Goal: Transaction & Acquisition: Purchase product/service

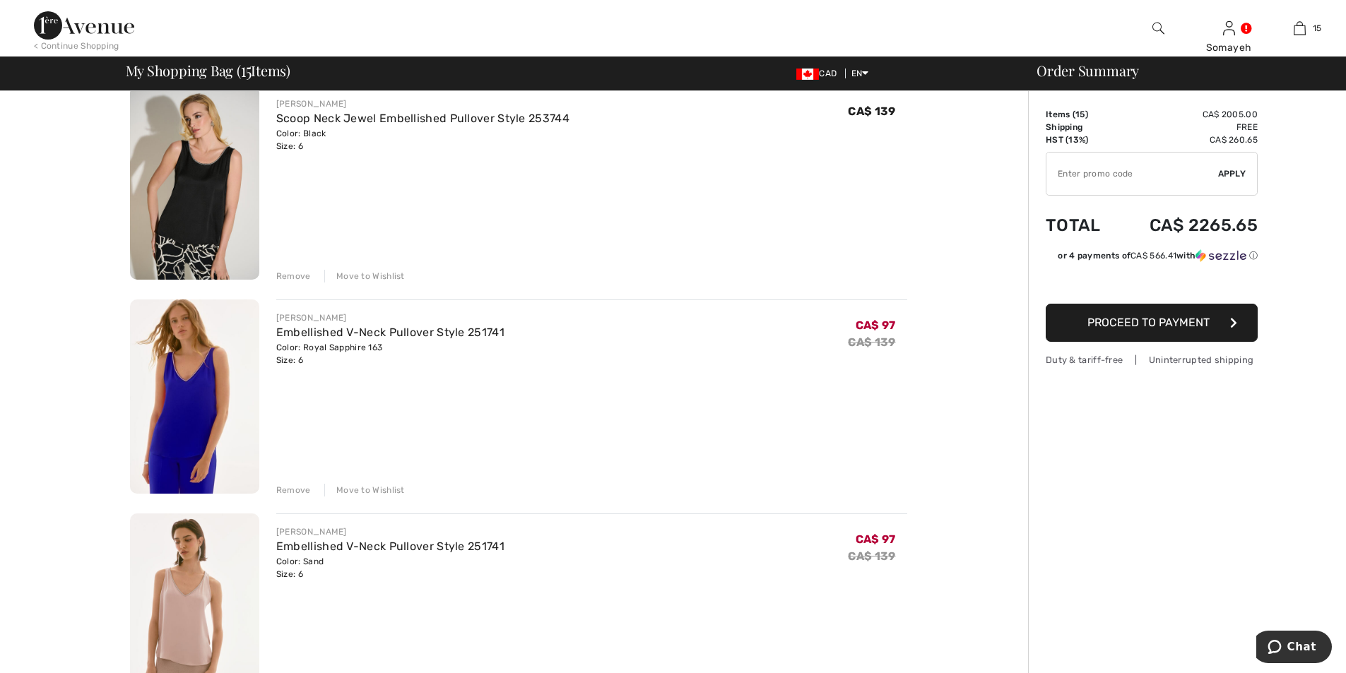
scroll to position [2685, 0]
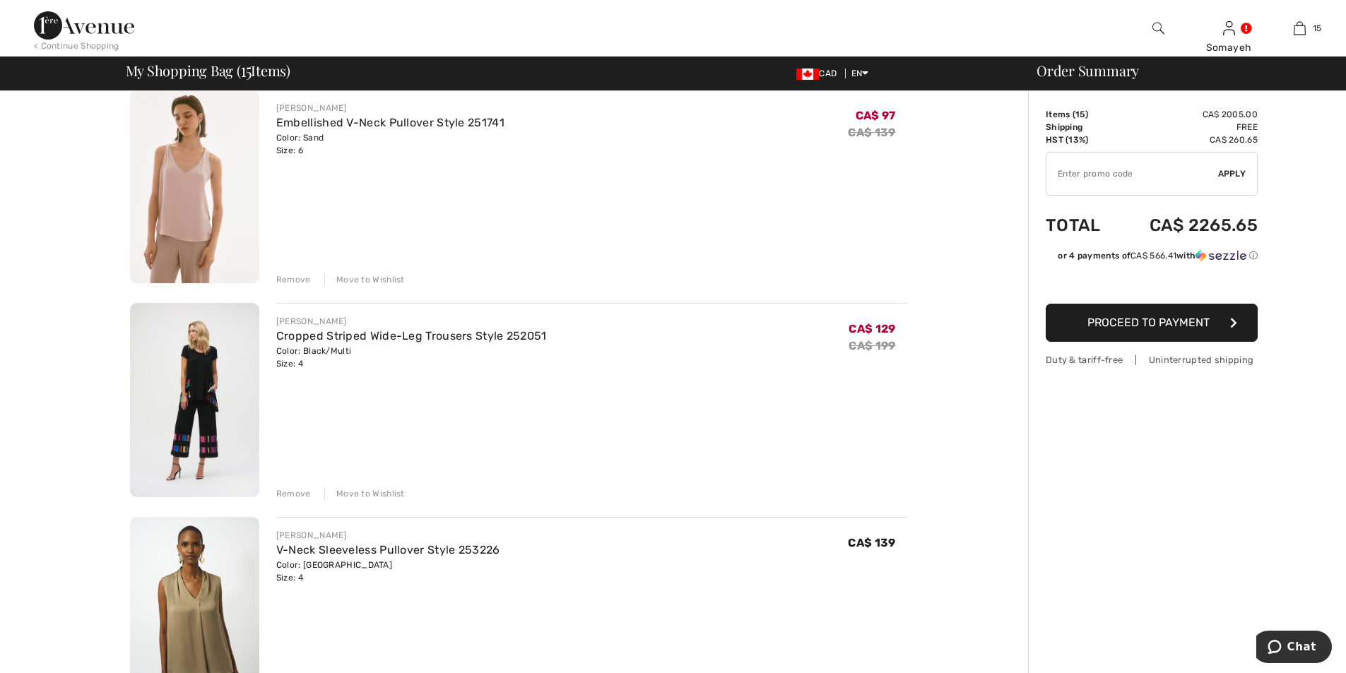
click at [216, 582] on img at bounding box center [194, 614] width 129 height 194
click at [216, 581] on img at bounding box center [194, 614] width 129 height 194
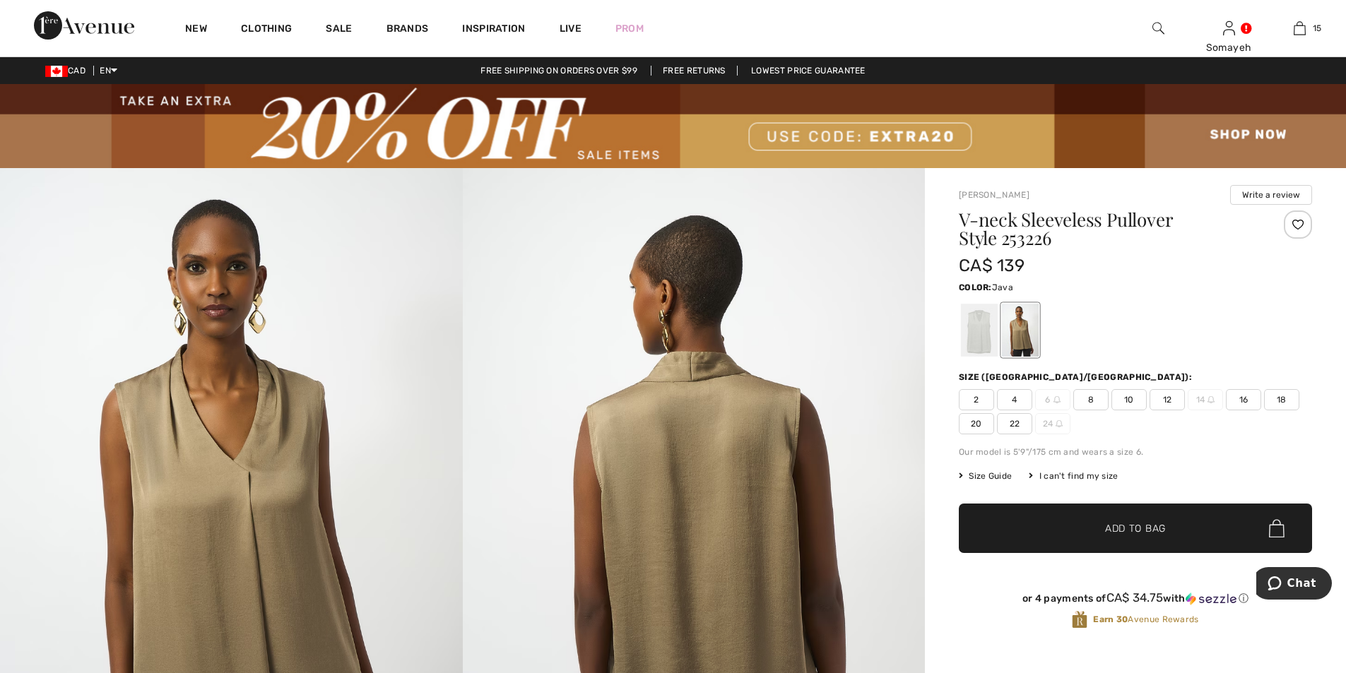
click at [273, 491] on img at bounding box center [231, 514] width 463 height 693
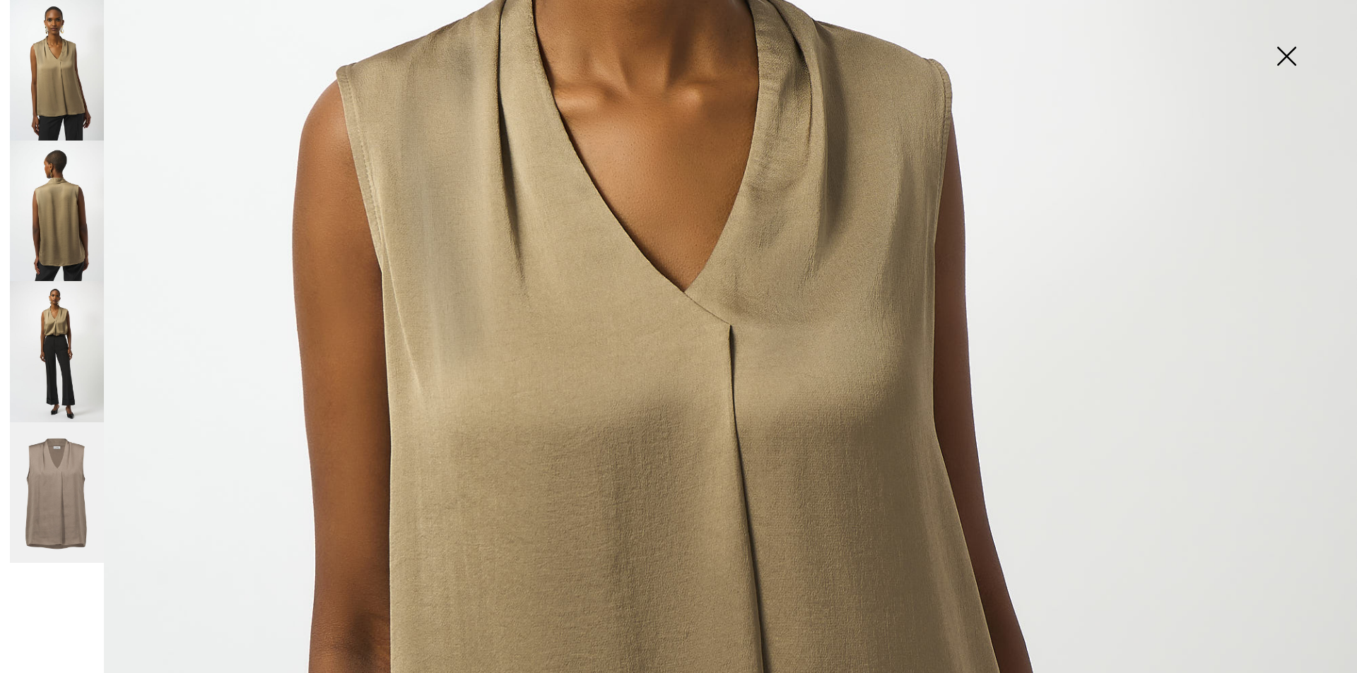
scroll to position [707, 0]
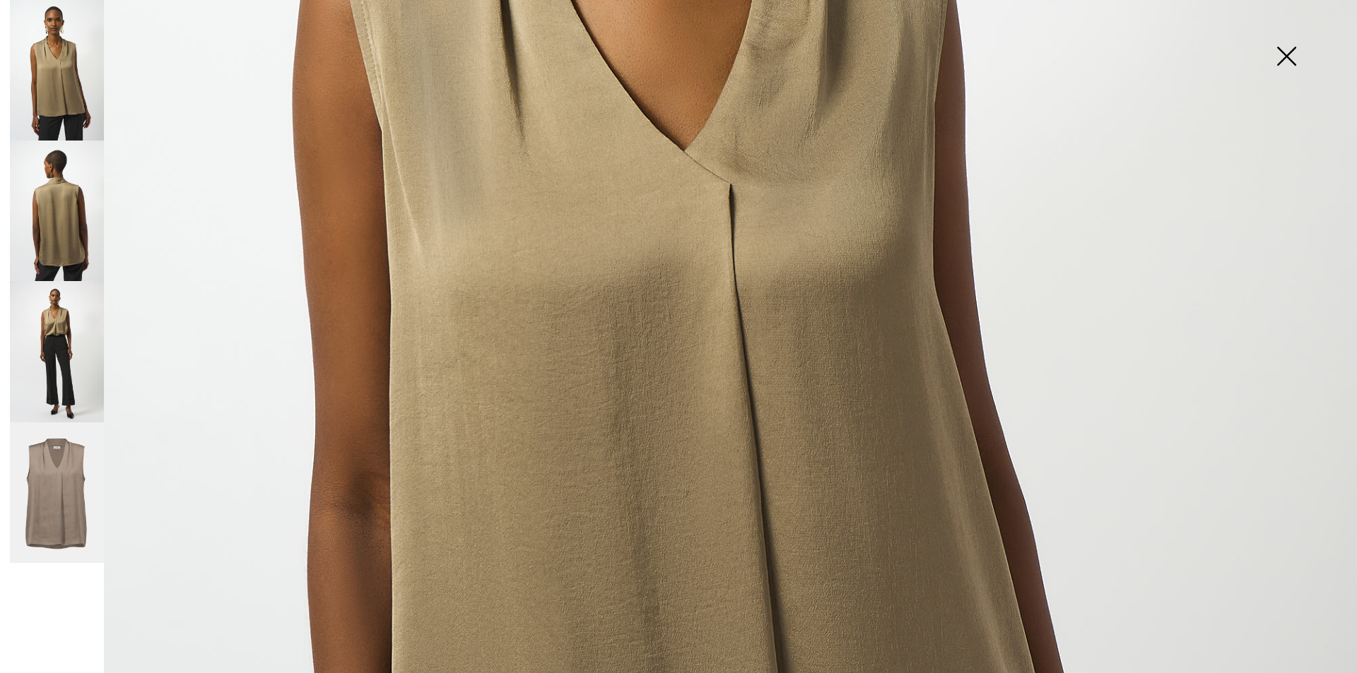
click at [59, 246] on img at bounding box center [57, 211] width 94 height 141
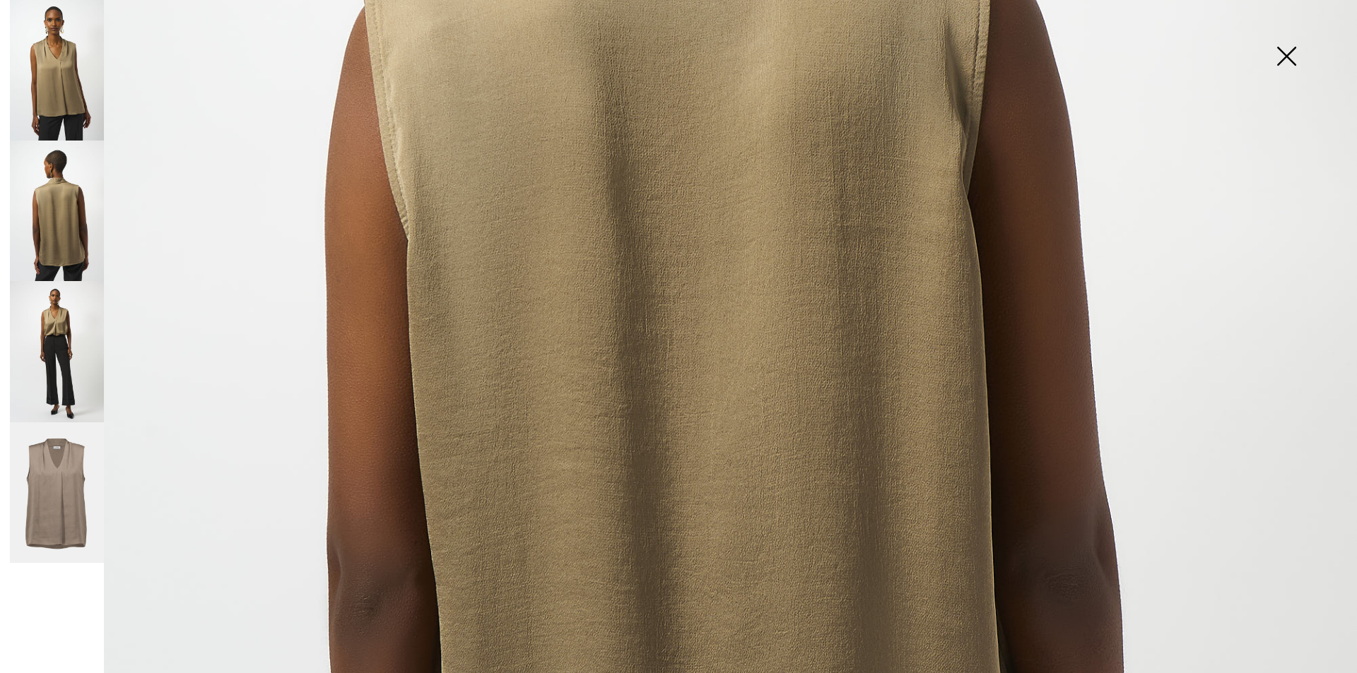
click at [48, 327] on img at bounding box center [57, 351] width 94 height 141
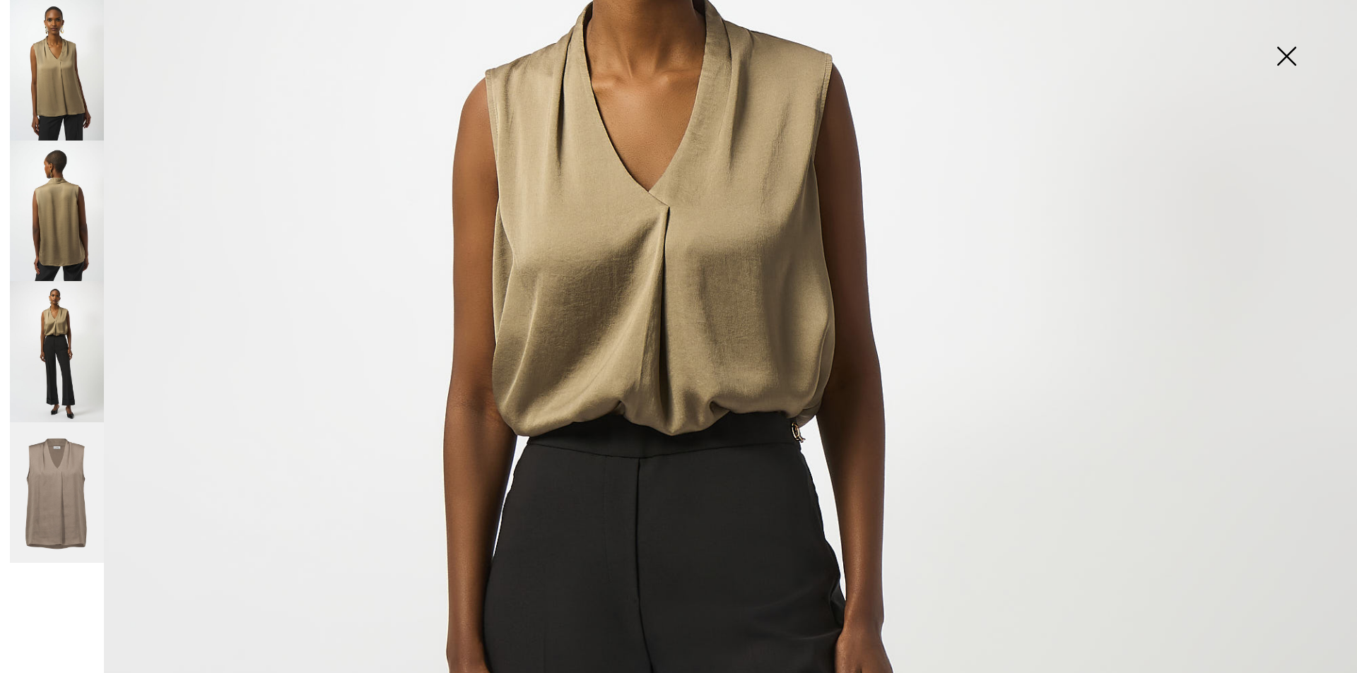
scroll to position [212, 0]
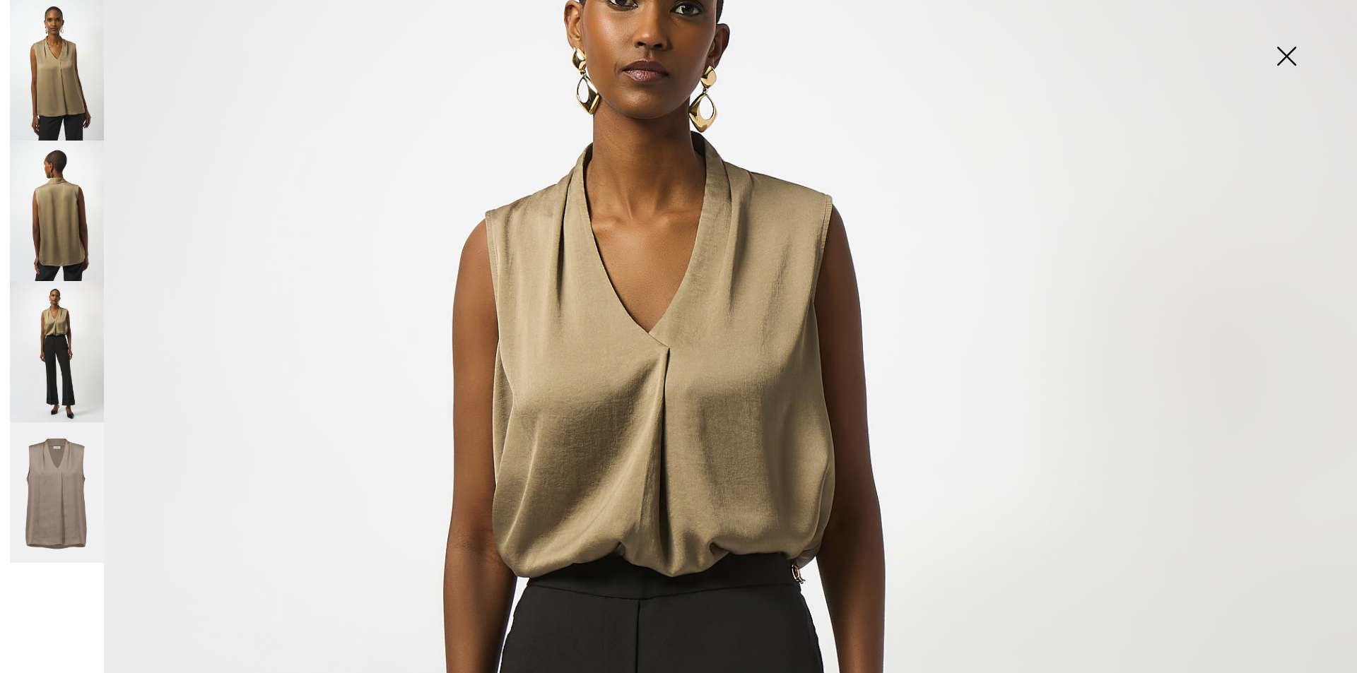
click at [54, 82] on img at bounding box center [57, 70] width 94 height 141
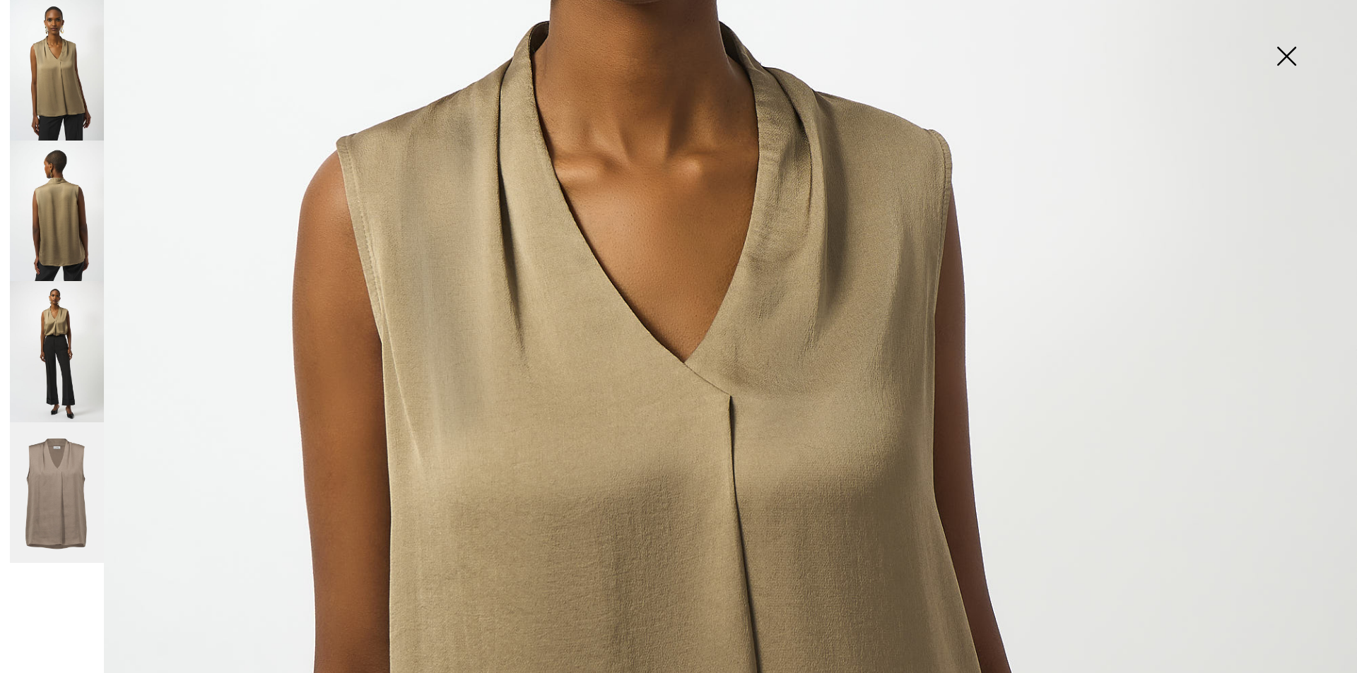
scroll to position [565, 0]
